Goal: Task Accomplishment & Management: Complete application form

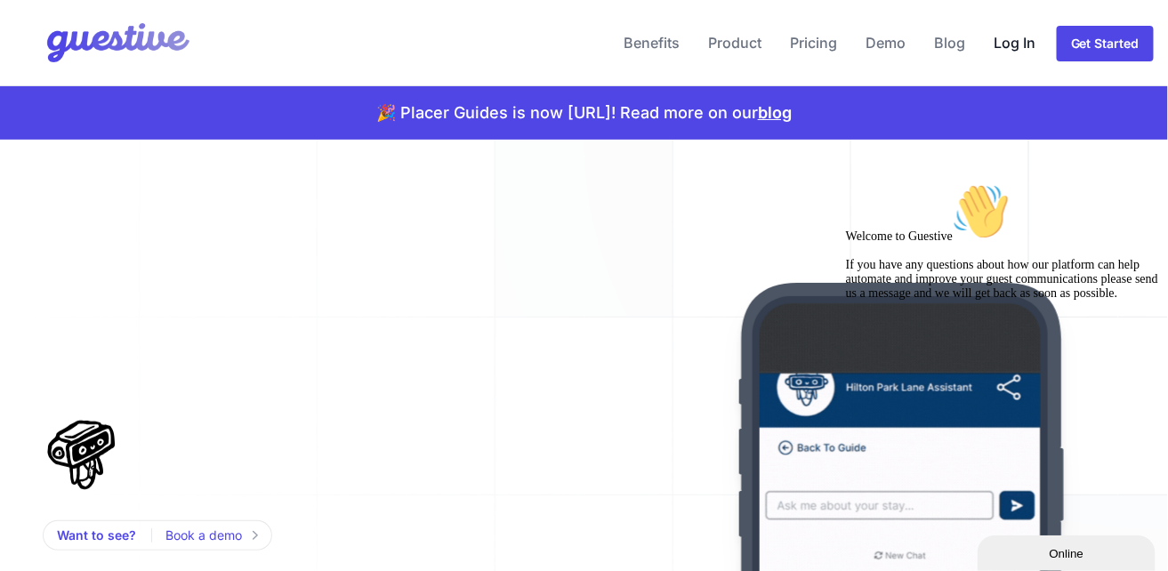
click at [1042, 32] on link "Log In" at bounding box center [1014, 42] width 56 height 43
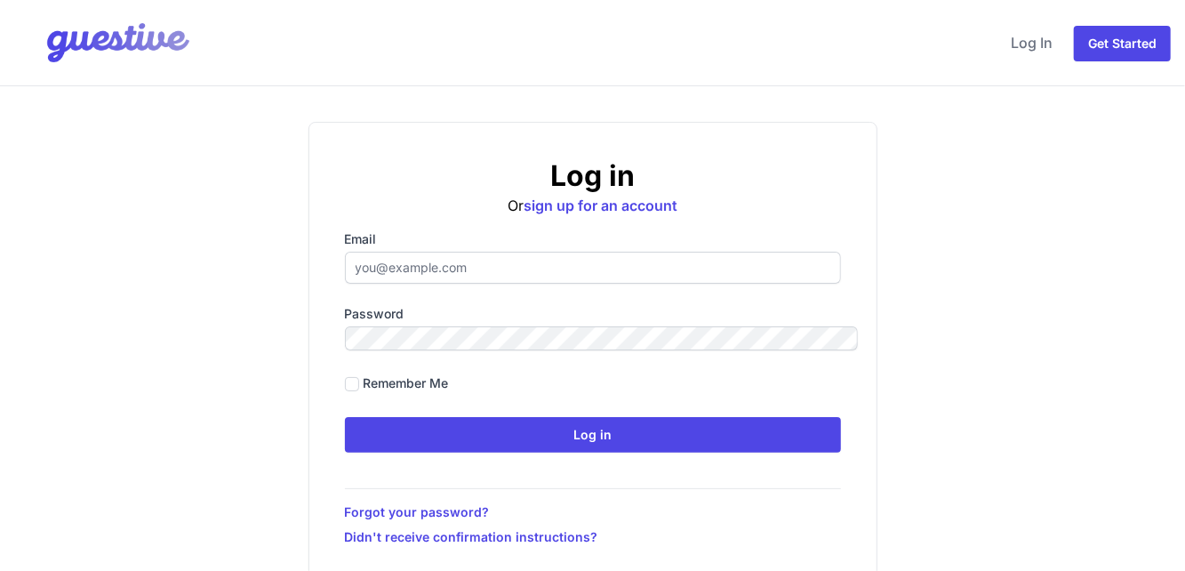
type input "[EMAIL_ADDRESS][DOMAIN_NAME]"
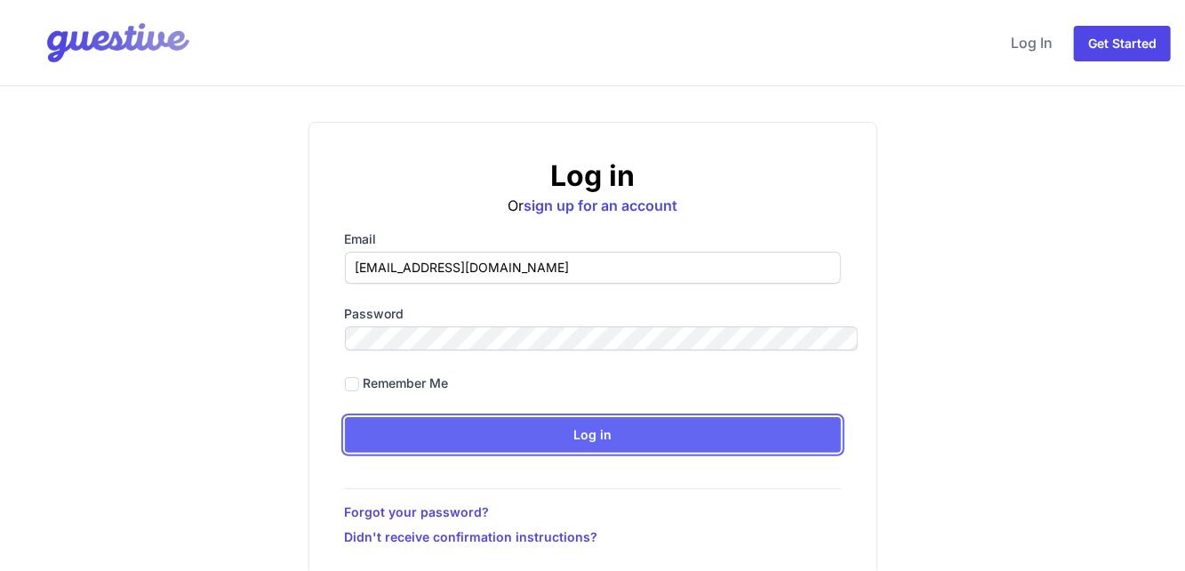
click at [472, 417] on input "Log in" at bounding box center [593, 435] width 496 height 36
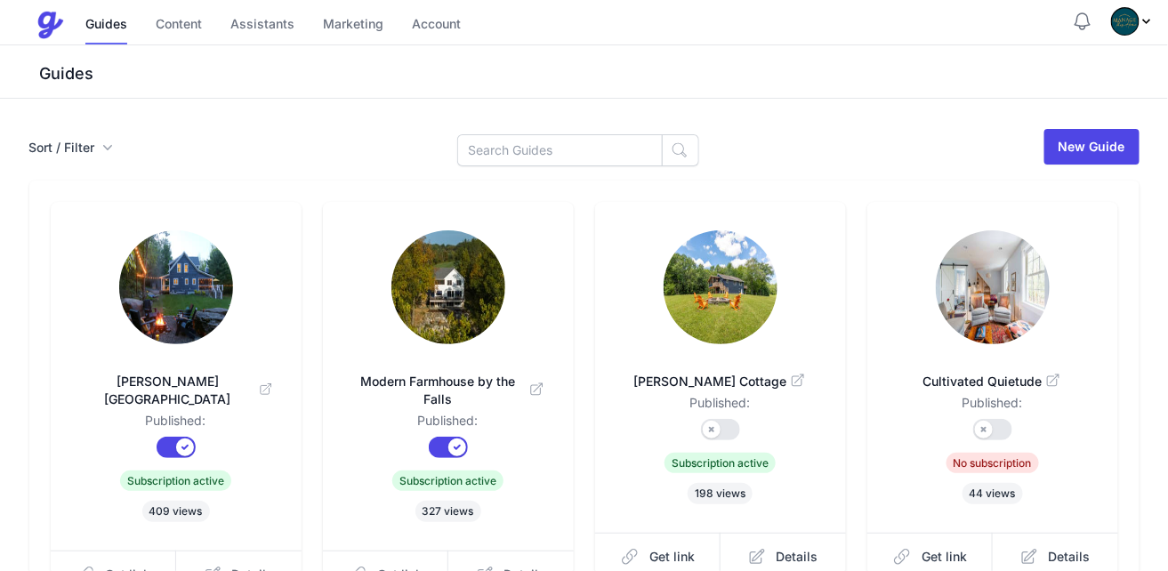
click at [205, 230] on img at bounding box center [176, 287] width 114 height 114
click at [470, 230] on img at bounding box center [448, 287] width 114 height 114
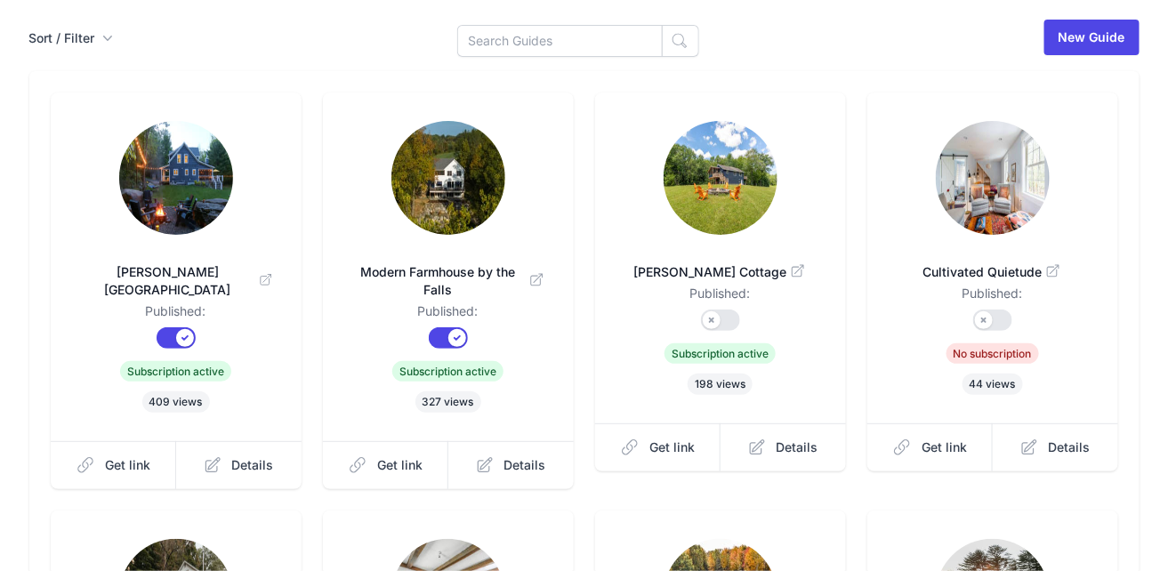
scroll to position [308, 0]
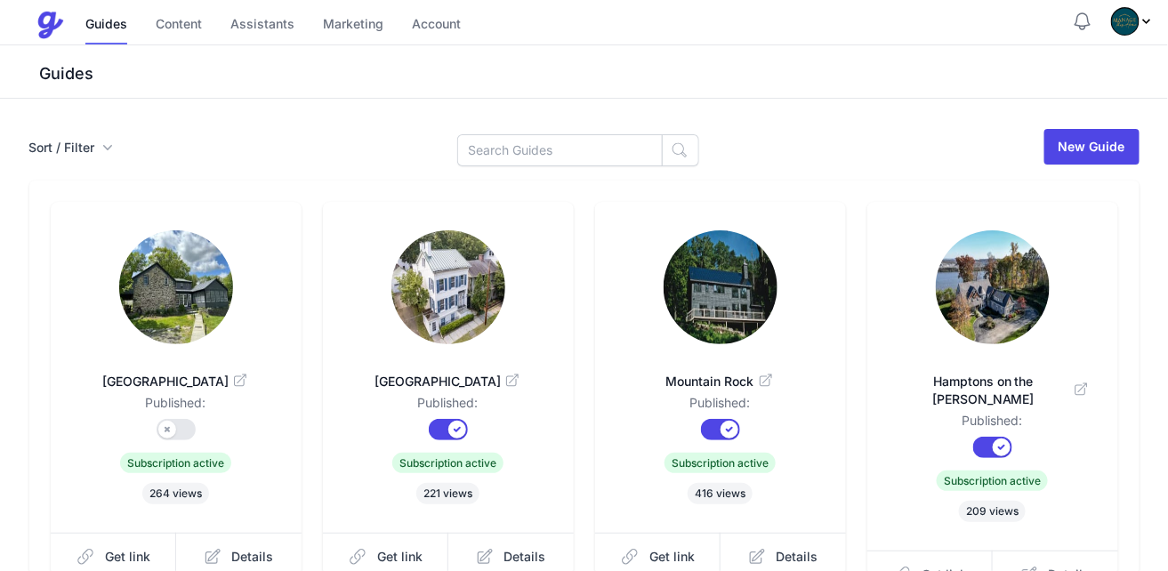
click at [167, 246] on img at bounding box center [176, 287] width 114 height 114
click at [156, 10] on link "Content" at bounding box center [179, 25] width 46 height 38
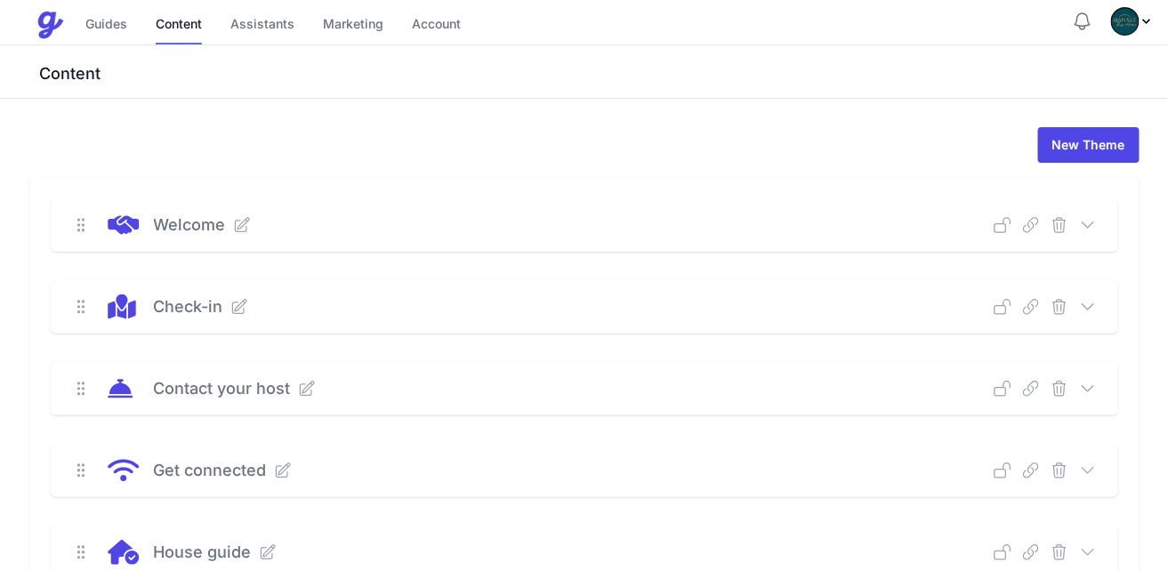
click at [1097, 462] on icon at bounding box center [1088, 471] width 18 height 18
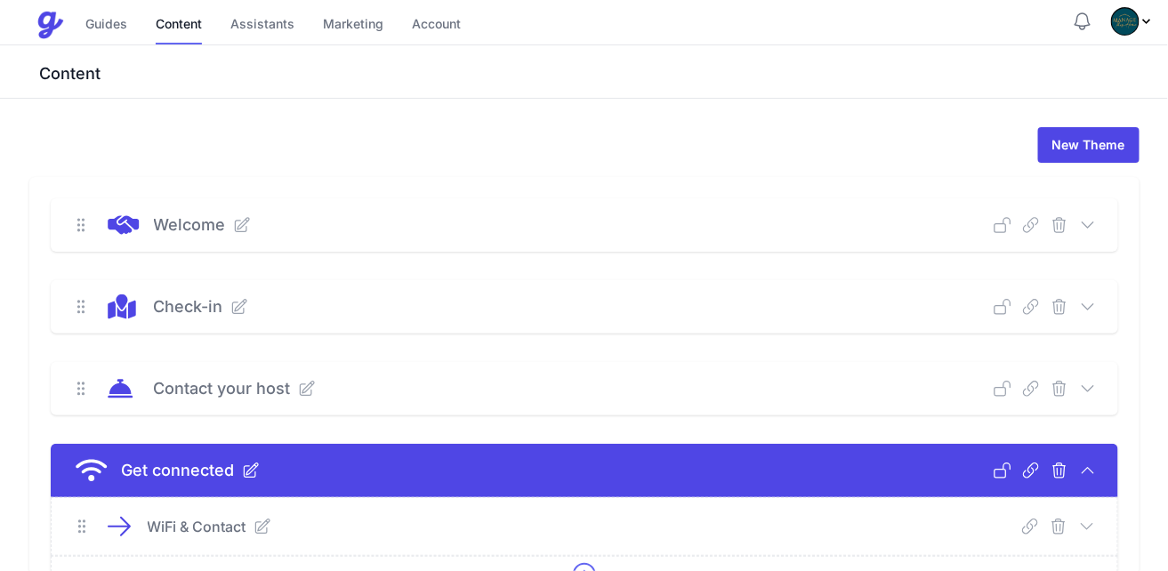
click at [1096, 518] on icon at bounding box center [1087, 527] width 18 height 18
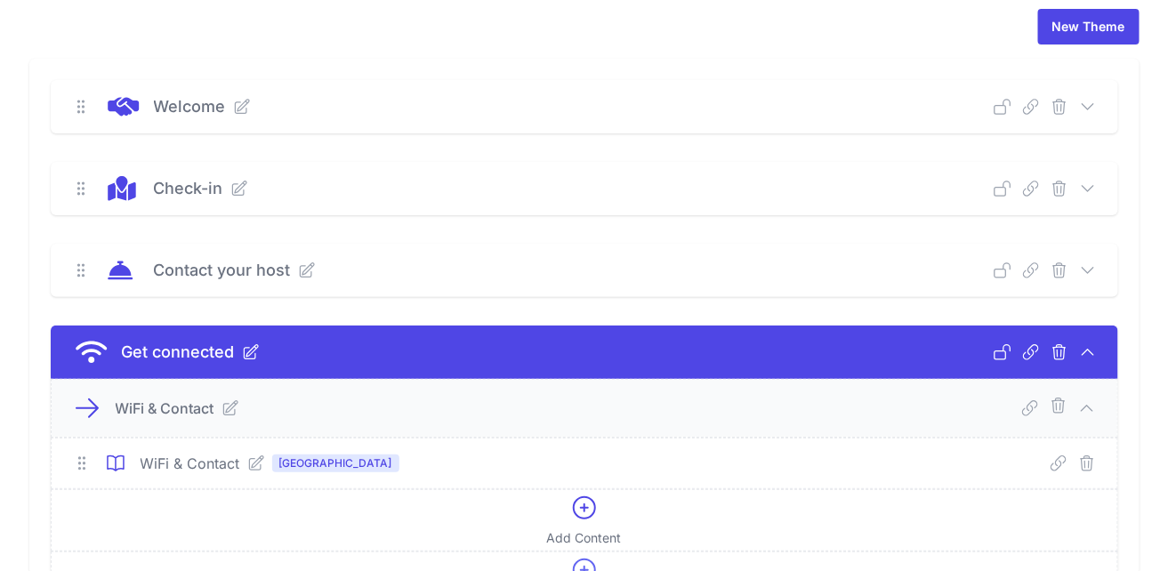
click at [247, 454] on icon at bounding box center [256, 463] width 18 height 18
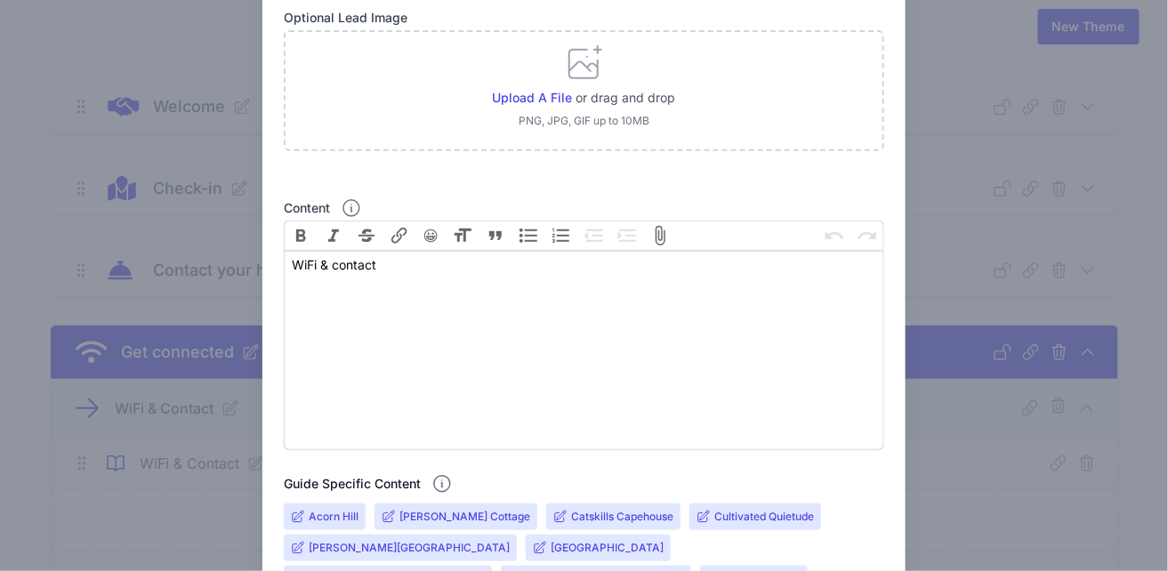
scroll to position [342, 0]
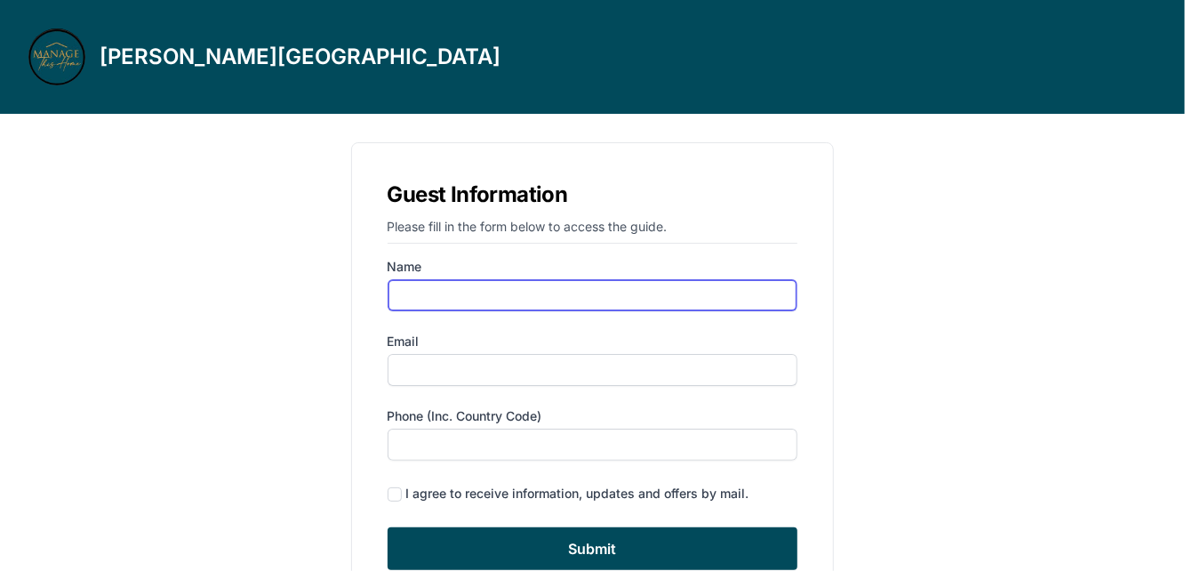
click at [600, 279] on input "Name" at bounding box center [593, 295] width 411 height 32
type input "[PERSON_NAME]"
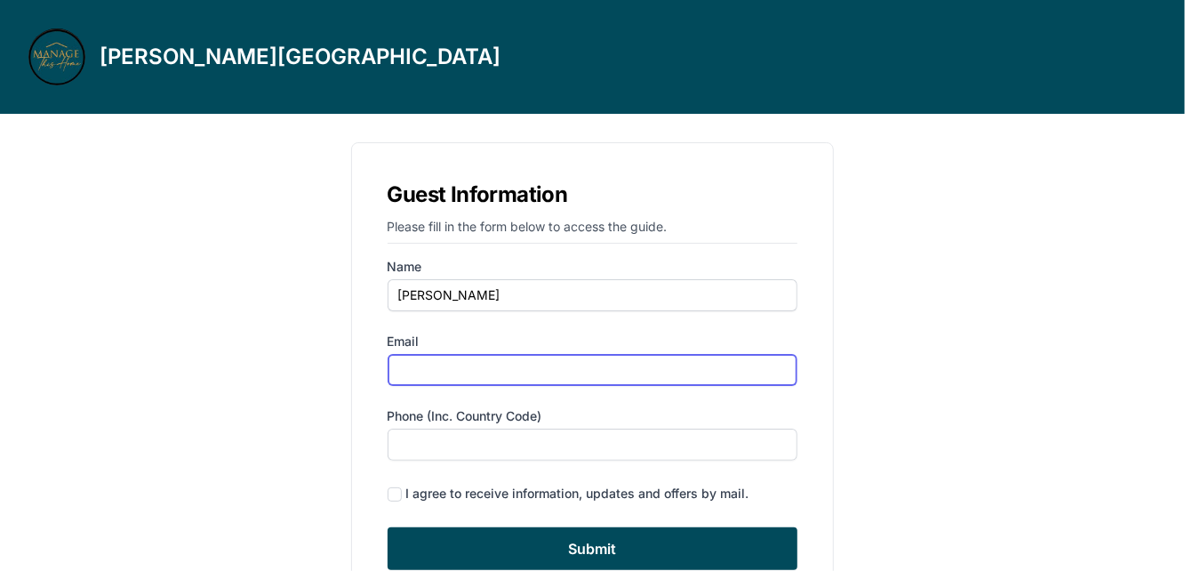
type input "[EMAIL_ADDRESS][DOMAIN_NAME]"
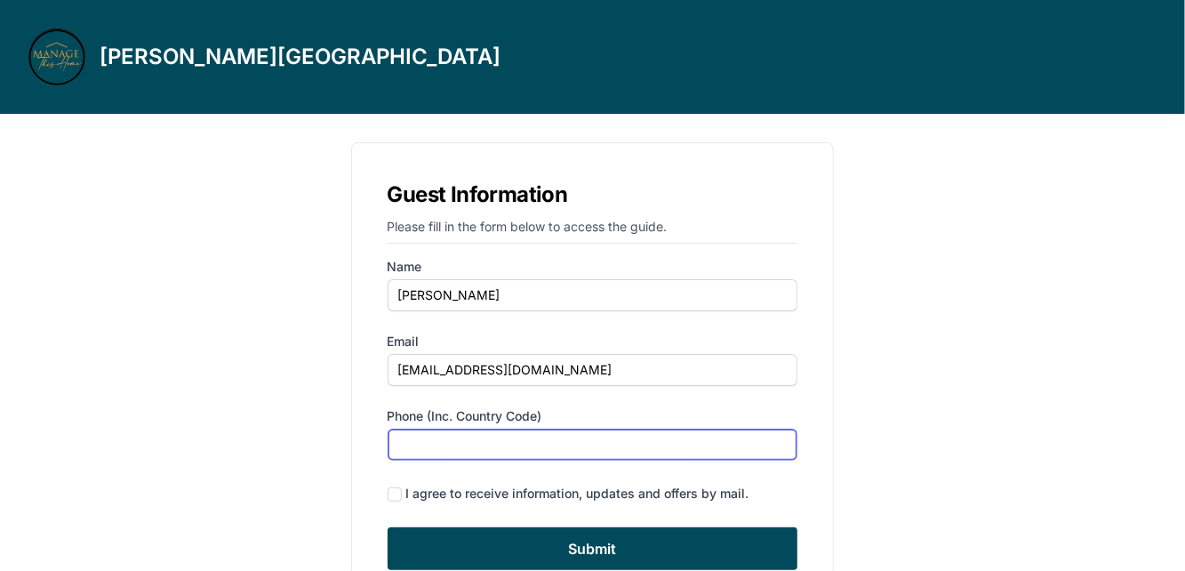
type input "6463896677"
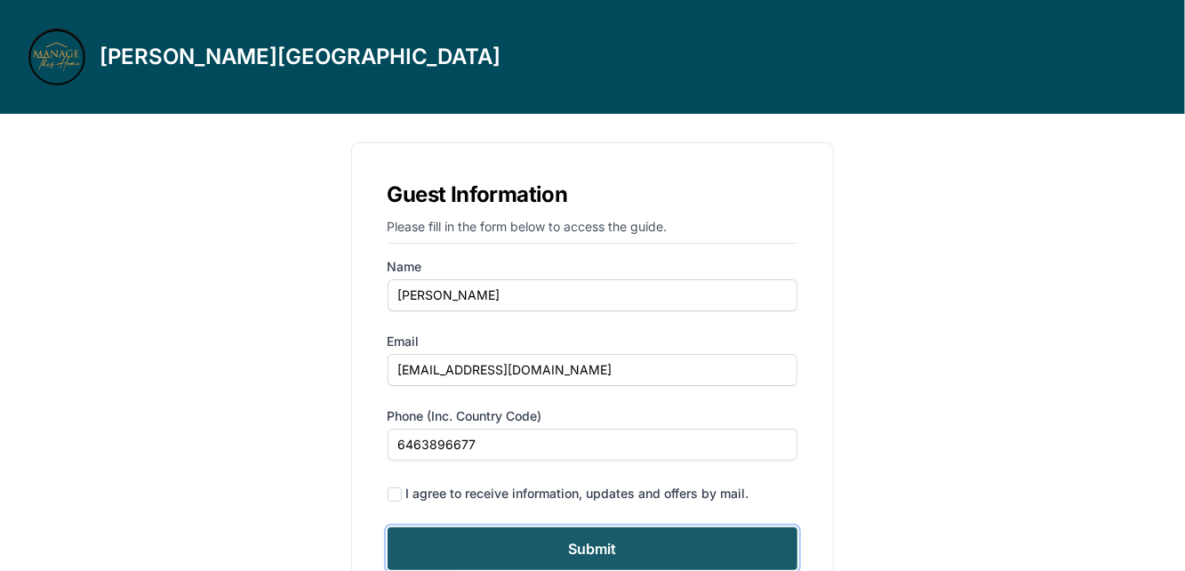
click at [543, 527] on input "Submit" at bounding box center [593, 548] width 411 height 43
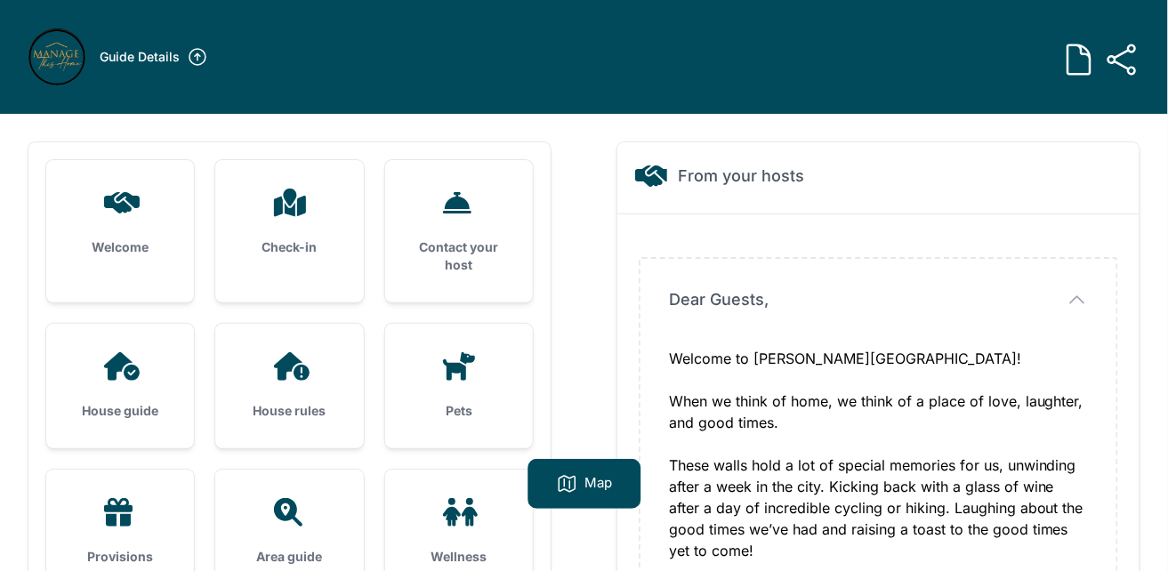
click at [454, 192] on icon at bounding box center [457, 202] width 28 height 21
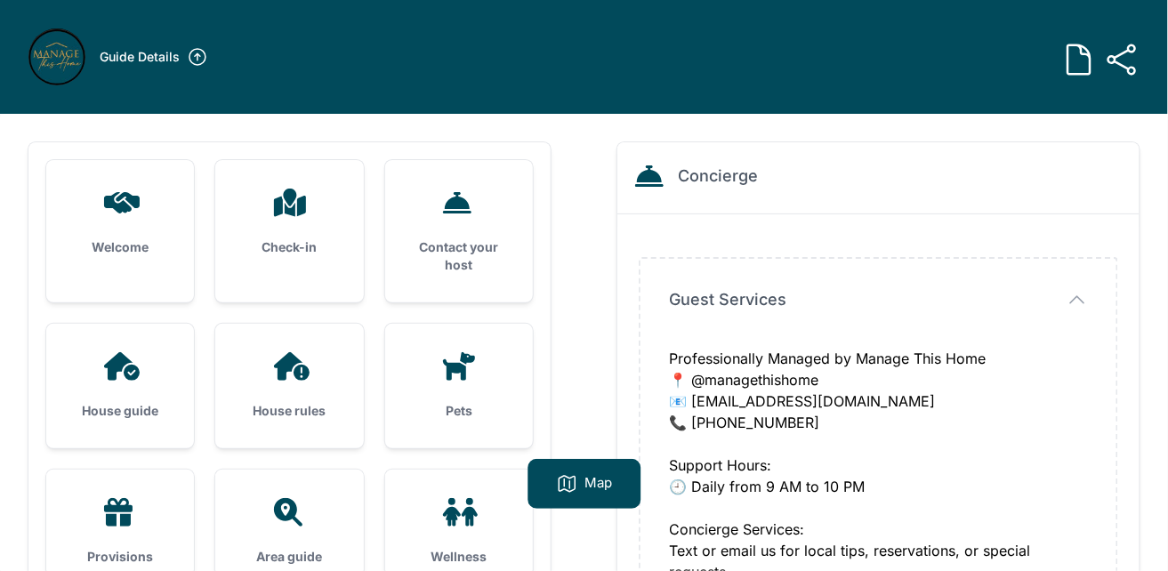
click at [277, 165] on div "Check-in" at bounding box center [289, 222] width 148 height 125
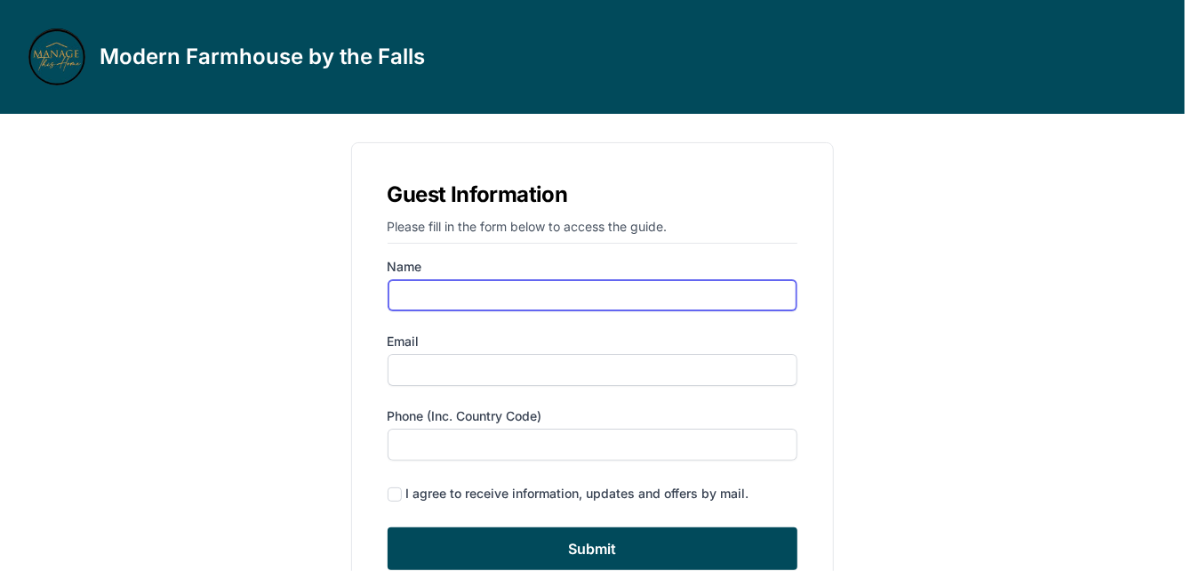
click at [603, 279] on input "Name" at bounding box center [593, 295] width 411 height 32
type input "[PERSON_NAME]"
type input "[EMAIL_ADDRESS][DOMAIN_NAME]"
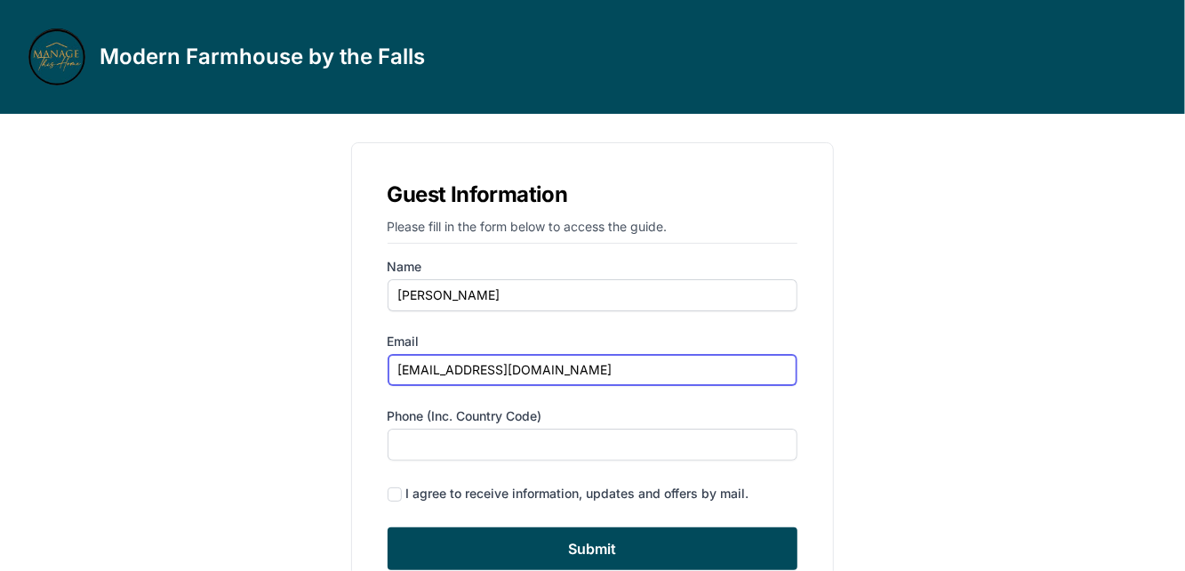
type input "6463896677"
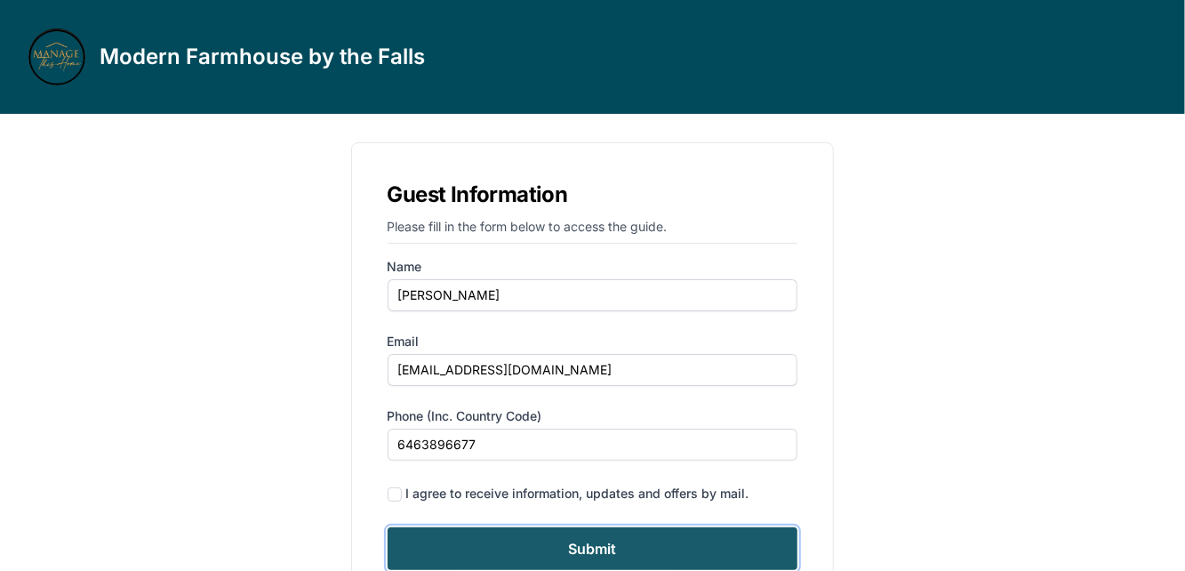
click at [557, 527] on input "Submit" at bounding box center [593, 548] width 411 height 43
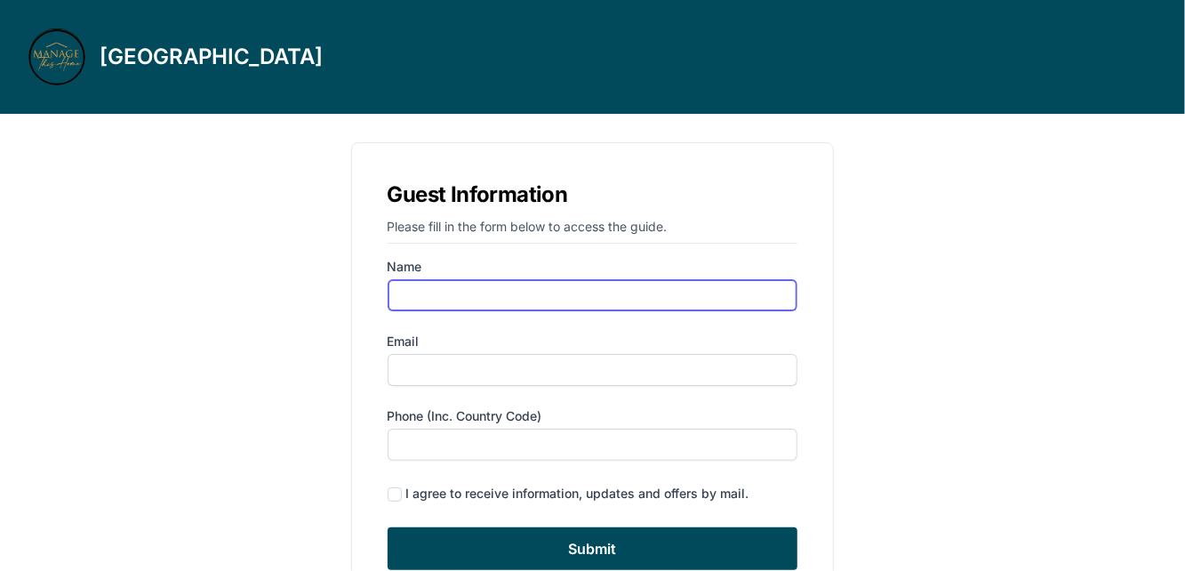
click at [590, 279] on input "Name" at bounding box center [593, 295] width 411 height 32
type input "[PERSON_NAME]"
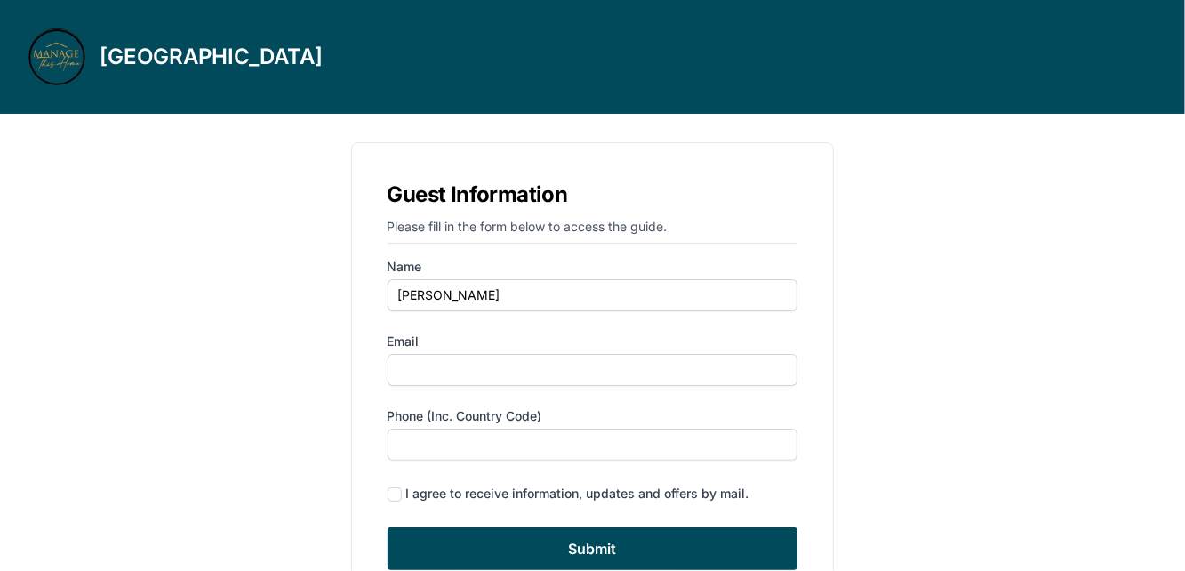
type input "[EMAIL_ADDRESS][DOMAIN_NAME]"
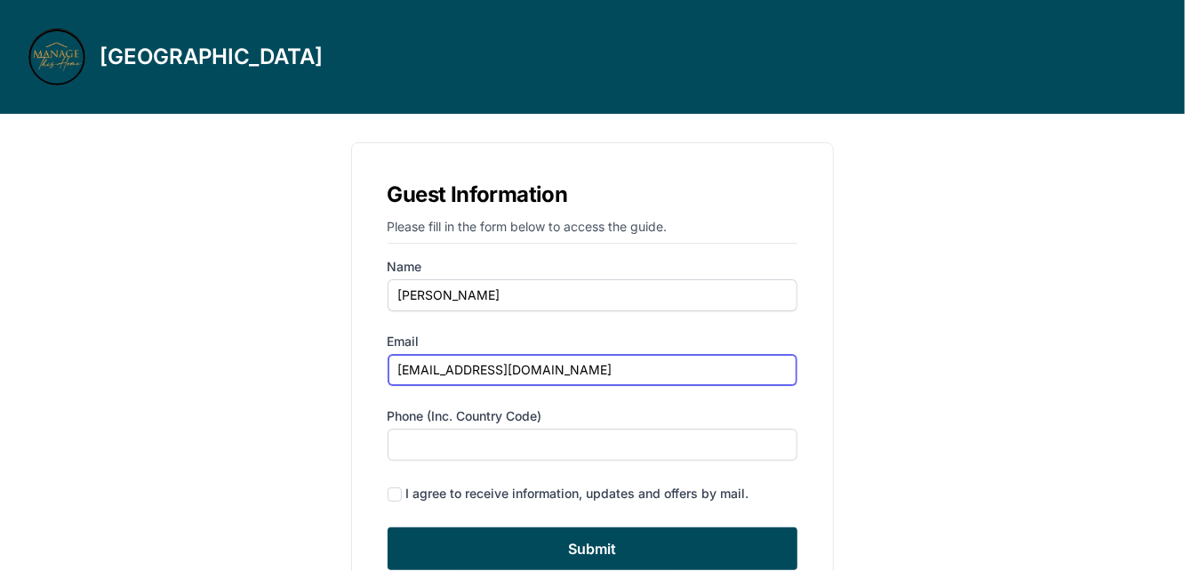
type input "6463896677"
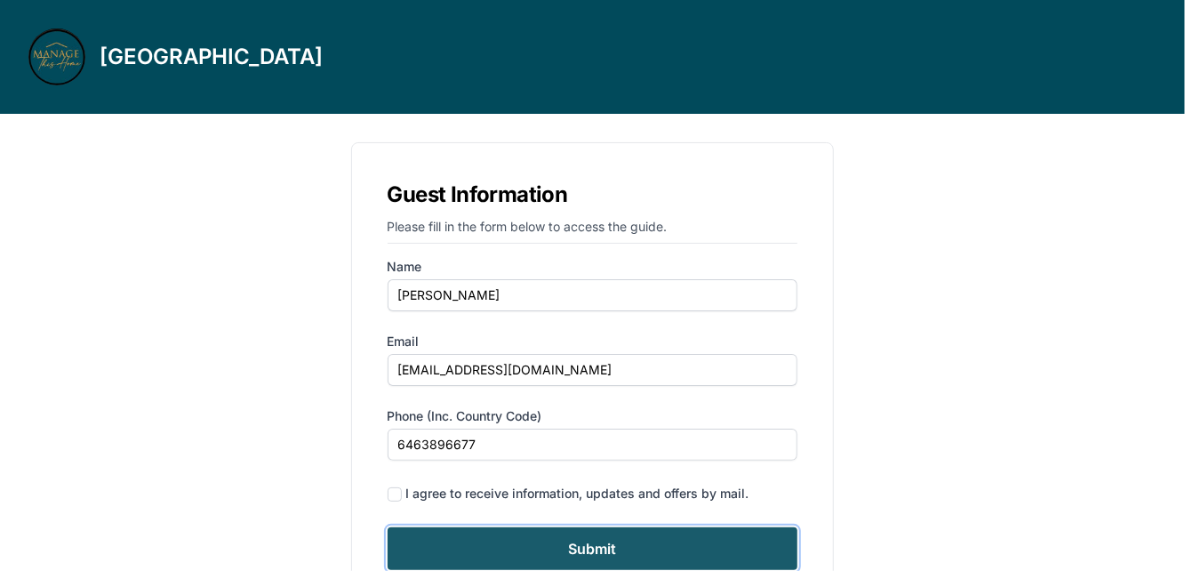
click at [570, 527] on input "Submit" at bounding box center [593, 548] width 411 height 43
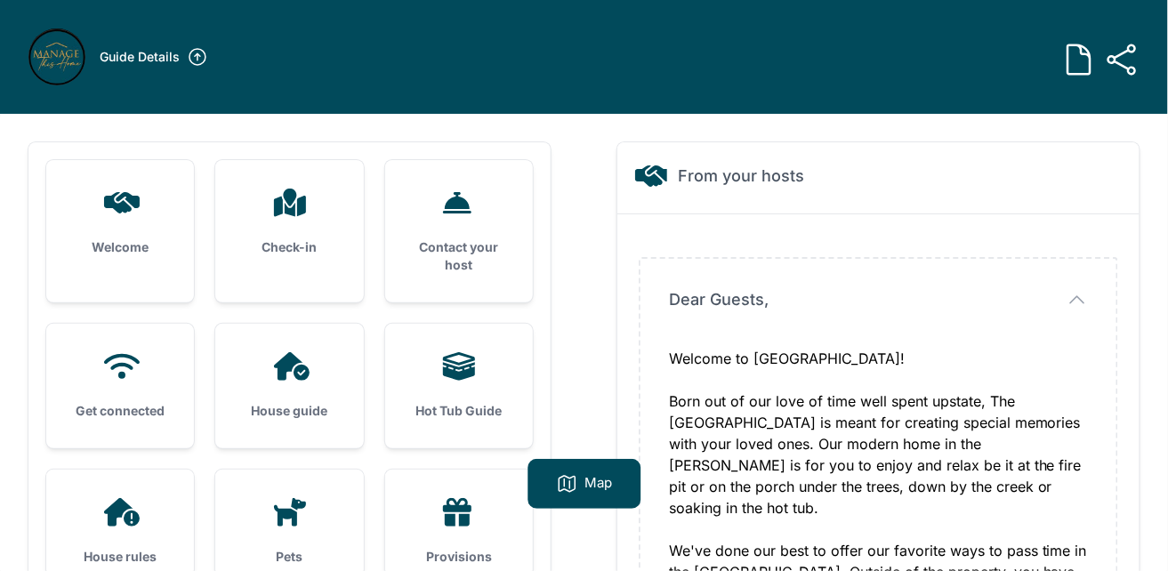
click at [107, 402] on h3 "Get connected" at bounding box center [120, 411] width 91 height 18
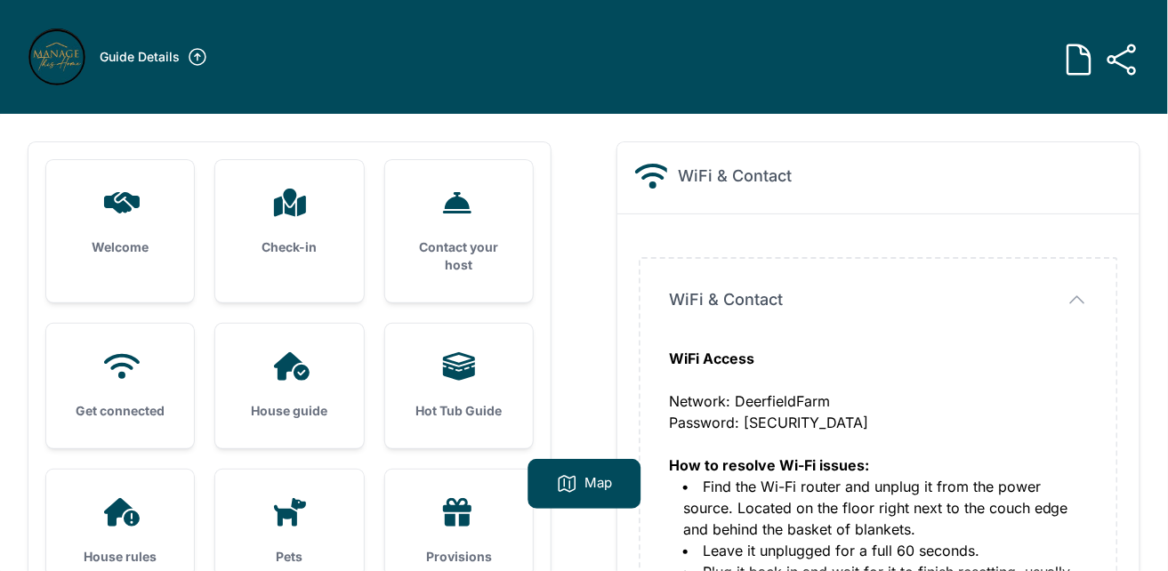
click at [476, 238] on h3 "Contact your host" at bounding box center [459, 256] width 91 height 36
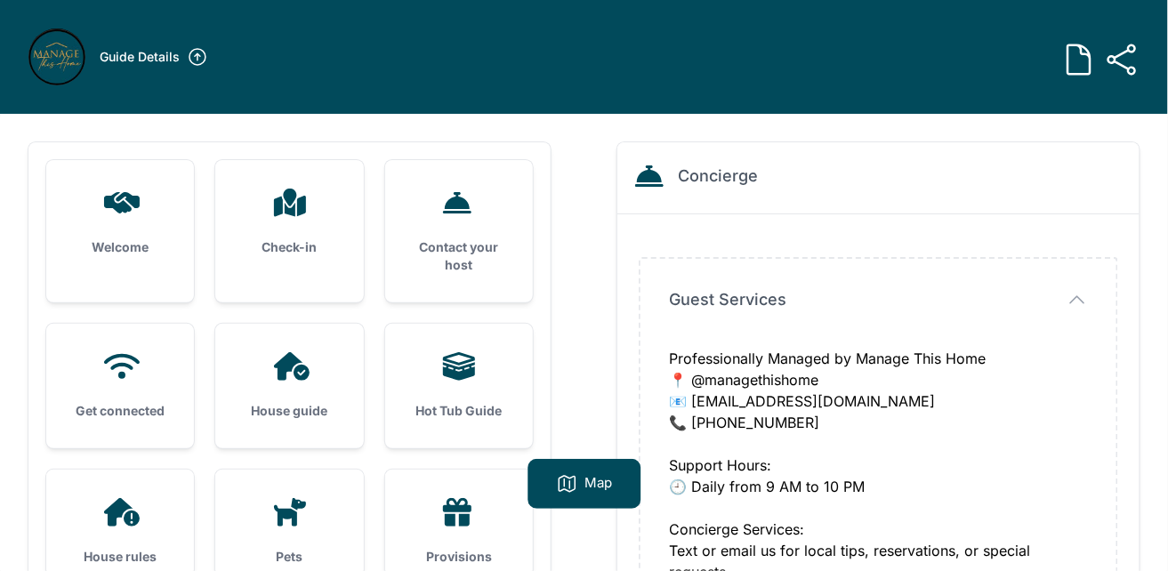
click at [85, 324] on div "Get connected" at bounding box center [120, 386] width 148 height 125
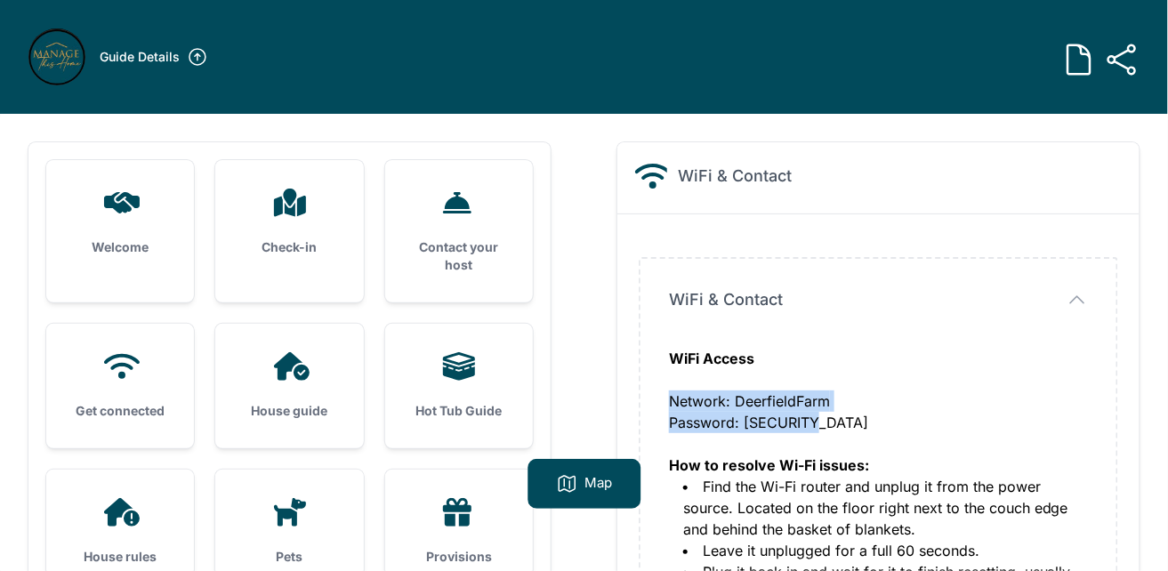
drag, startPoint x: 647, startPoint y: 294, endPoint x: 774, endPoint y: 314, distance: 128.7
click at [774, 314] on div "WiFi & Contact WiFi & Contact WiFi Access Network: DeerfieldFarm Password: 800Q…" at bounding box center [878, 467] width 476 height 416
copy div "Network: DeerfieldFarm Password: 800Queens"
